Goal: Task Accomplishment & Management: Use online tool/utility

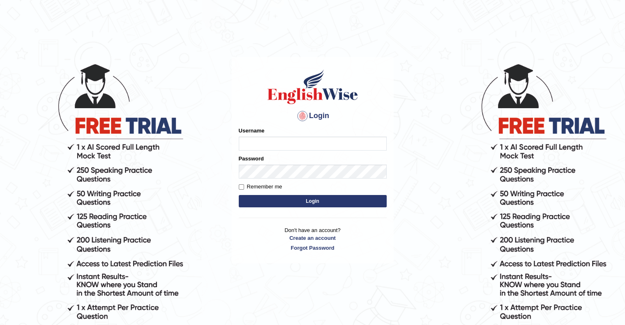
type input "MuskaanV"
click at [375, 201] on button "Login" at bounding box center [313, 201] width 148 height 12
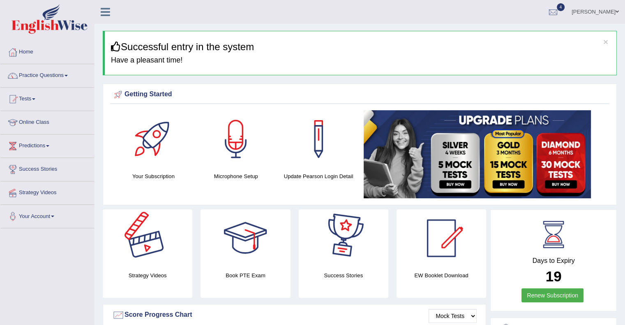
click at [35, 99] on span at bounding box center [33, 99] width 3 height 2
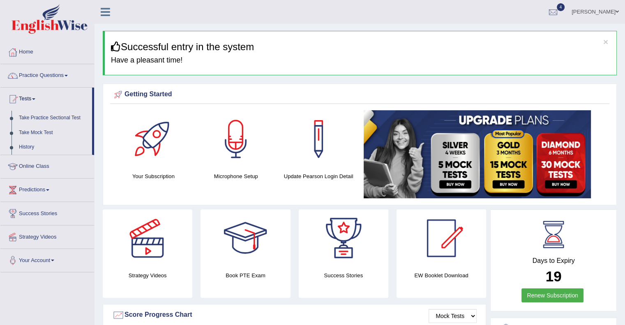
click at [35, 99] on span at bounding box center [33, 99] width 3 height 2
click at [28, 117] on link "Take Practice Sectional Test" at bounding box center [53, 118] width 77 height 15
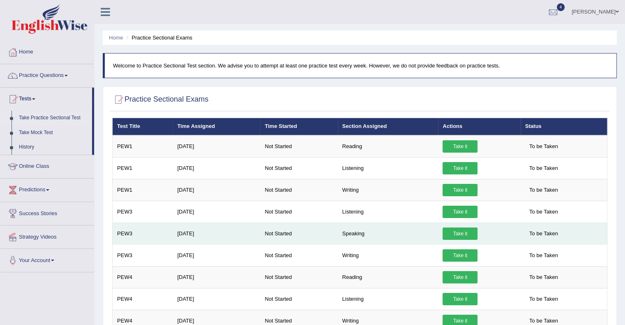
click at [452, 232] on link "Take it" at bounding box center [460, 233] width 35 height 12
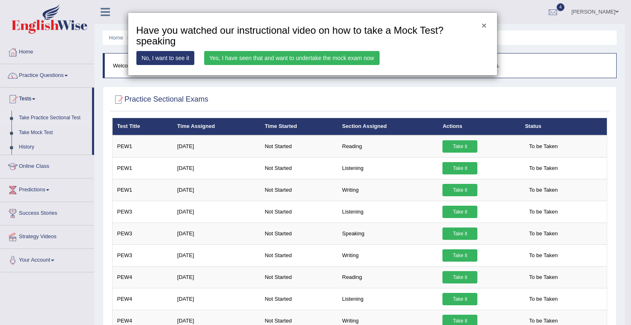
click at [482, 27] on button "×" at bounding box center [484, 25] width 5 height 9
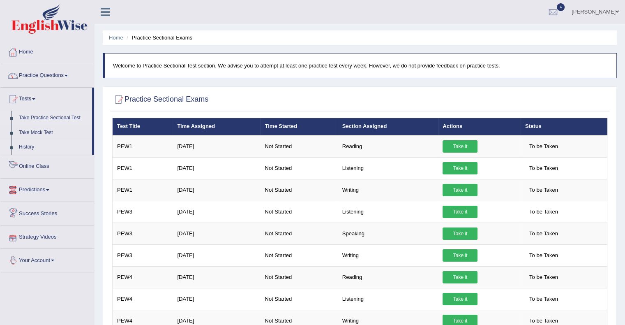
click at [28, 150] on link "History" at bounding box center [53, 147] width 77 height 15
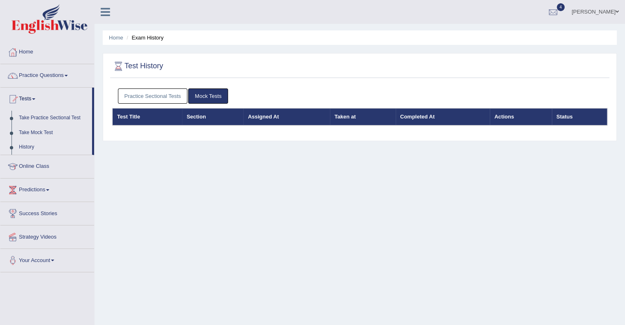
click at [148, 93] on link "Practice Sectional Tests" at bounding box center [153, 95] width 70 height 15
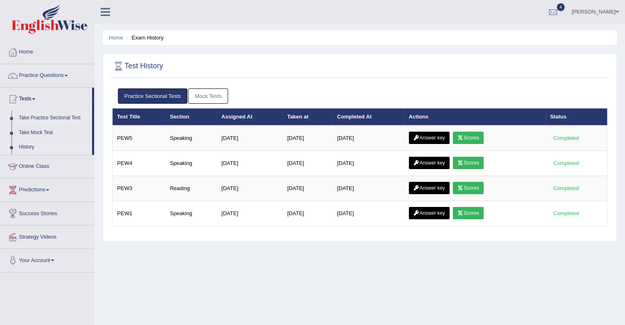
click at [39, 120] on link "Take Practice Sectional Test" at bounding box center [53, 118] width 77 height 15
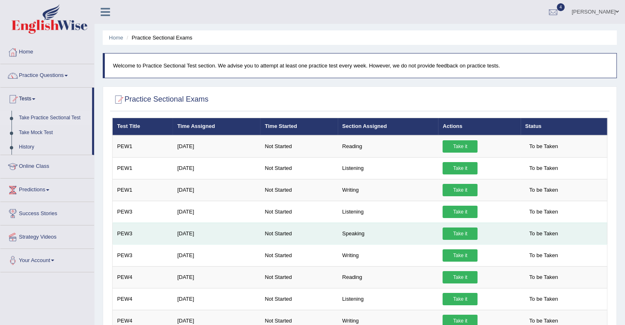
click at [458, 230] on link "Take it" at bounding box center [460, 233] width 35 height 12
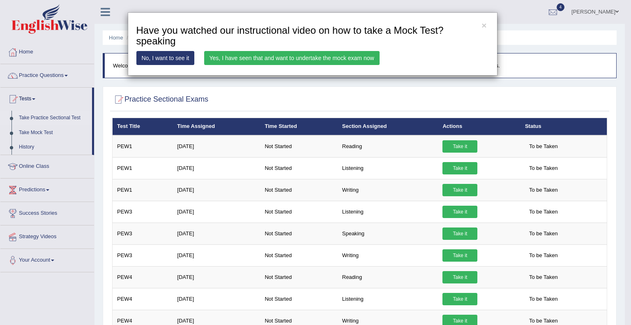
click at [312, 59] on link "Yes, I have seen that and want to undertake the mock exam now" at bounding box center [292, 58] width 176 height 14
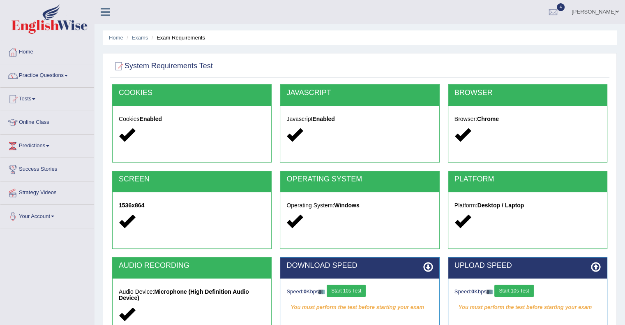
click at [352, 289] on button "Start 10s Test" at bounding box center [346, 291] width 39 height 12
click at [404, 242] on div "OPERATING SYSTEM Operating System: Windows" at bounding box center [360, 210] width 160 height 78
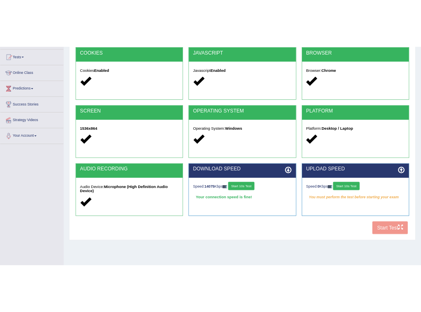
scroll to position [86, 0]
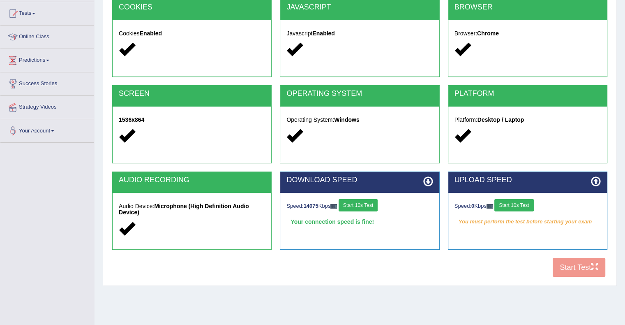
click at [504, 204] on button "Start 10s Test" at bounding box center [514, 205] width 39 height 12
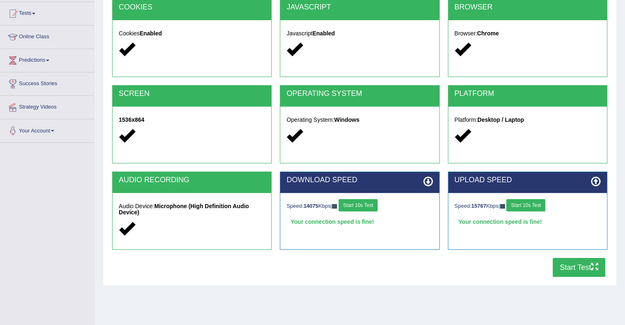
click at [567, 272] on button "Start Test" at bounding box center [579, 267] width 53 height 19
drag, startPoint x: 567, startPoint y: 272, endPoint x: 597, endPoint y: 249, distance: 37.3
click at [599, 254] on div "UPLOAD SPEED Speed: 15767 Kbps Start 10s Test Your connection speed is fine!" at bounding box center [528, 214] width 168 height 86
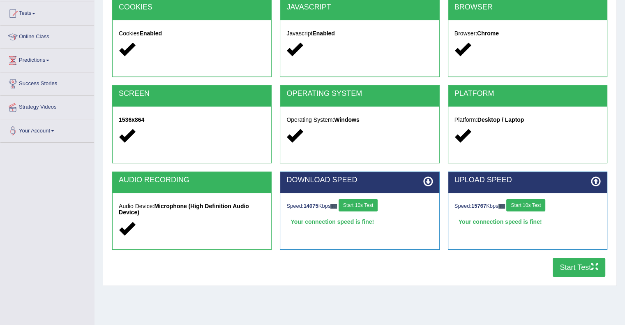
click at [599, 254] on div "UPLOAD SPEED Speed: 15767 Kbps Start 10s Test Your connection speed is fine!" at bounding box center [528, 214] width 168 height 86
click at [597, 249] on div "UPLOAD SPEED Speed: 15767 Kbps Start 10s Test Your connection speed is fine!" at bounding box center [528, 210] width 160 height 78
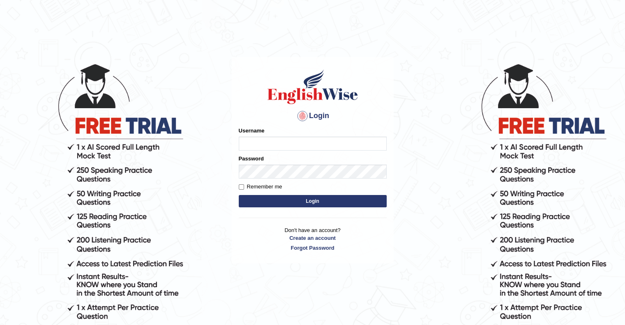
type input "MuskaanV"
click at [298, 200] on button "Login" at bounding box center [313, 201] width 148 height 12
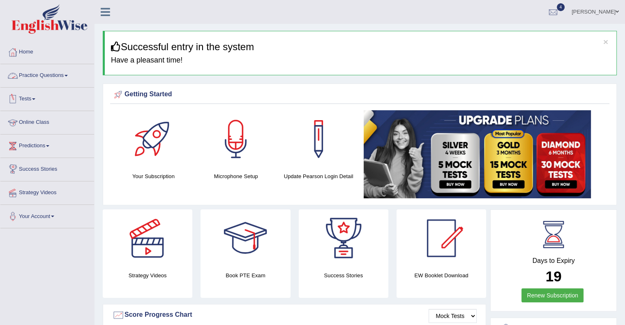
click at [21, 103] on link "Tests" at bounding box center [47, 98] width 94 height 21
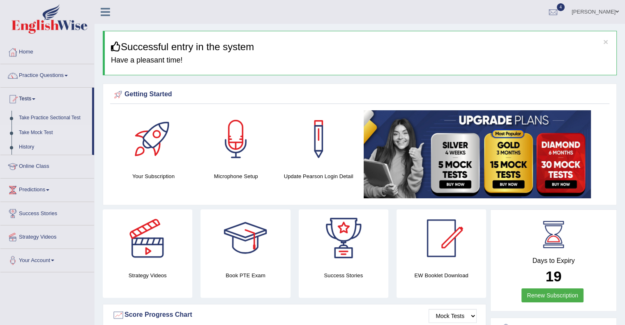
click at [40, 129] on link "Take Mock Test" at bounding box center [53, 132] width 77 height 15
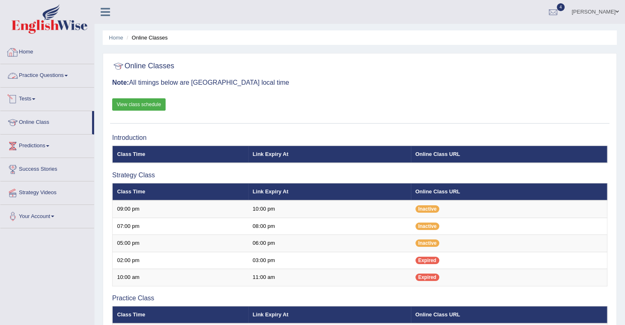
click at [35, 99] on link "Tests" at bounding box center [47, 98] width 94 height 21
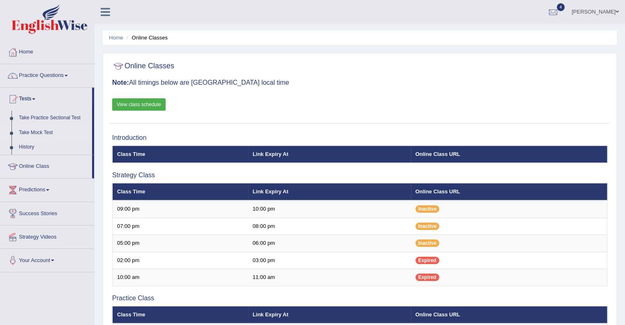
click at [32, 132] on link "Take Mock Test" at bounding box center [53, 132] width 77 height 15
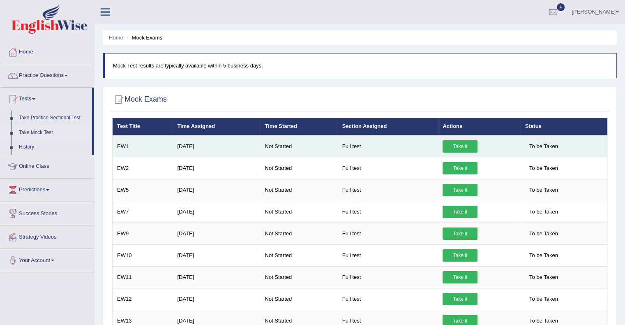
click at [454, 145] on link "Take it" at bounding box center [460, 146] width 35 height 12
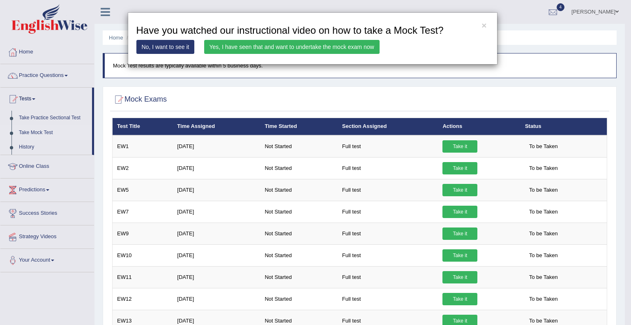
click at [335, 43] on link "Yes, I have seen that and want to undertake the mock exam now" at bounding box center [292, 47] width 176 height 14
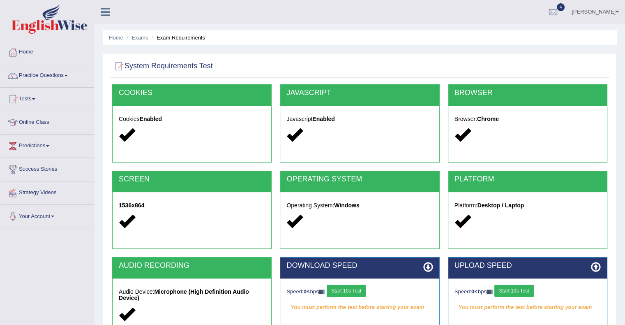
click at [357, 288] on button "Start 10s Test" at bounding box center [346, 291] width 39 height 12
click at [418, 216] on div at bounding box center [360, 222] width 146 height 18
click at [514, 290] on button "Start 10s Test" at bounding box center [514, 291] width 39 height 12
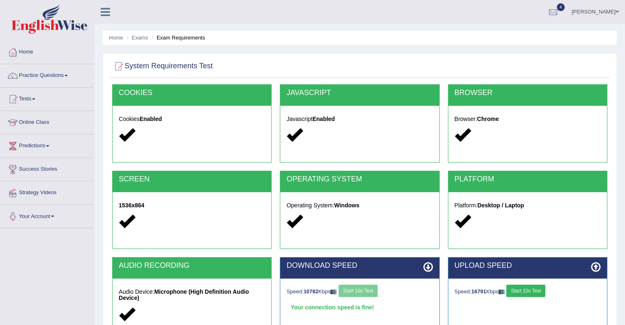
scroll to position [107, 0]
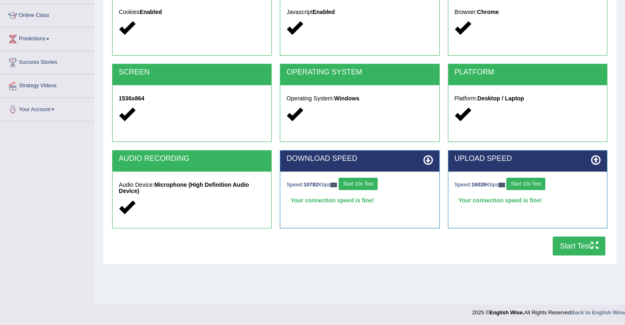
click at [587, 252] on button "Start Test" at bounding box center [579, 245] width 53 height 19
